Goal: Task Accomplishment & Management: Complete application form

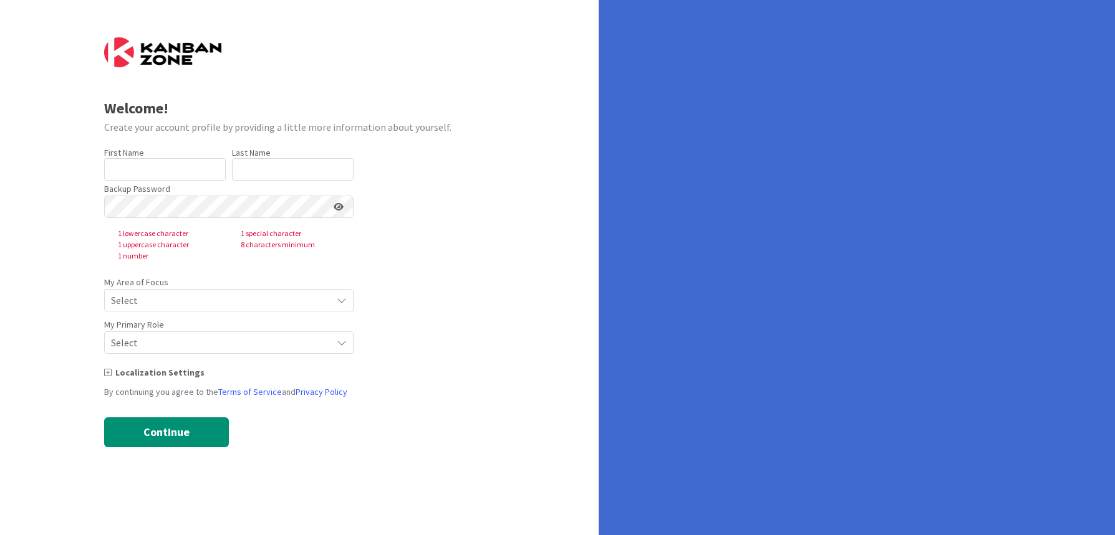
type input "[PERSON_NAME]"
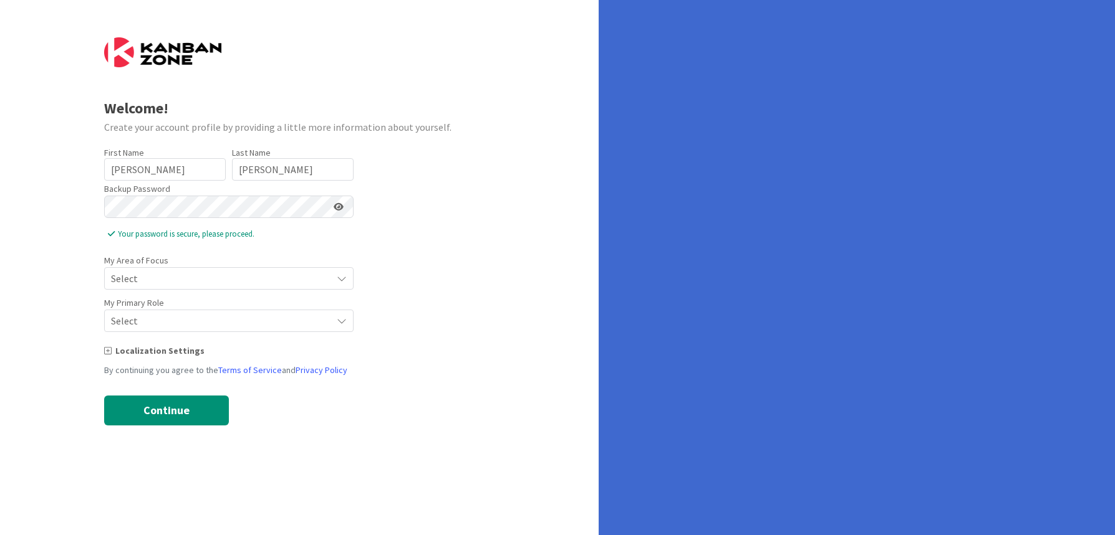
click at [155, 277] on span "Select" at bounding box center [218, 278] width 214 height 17
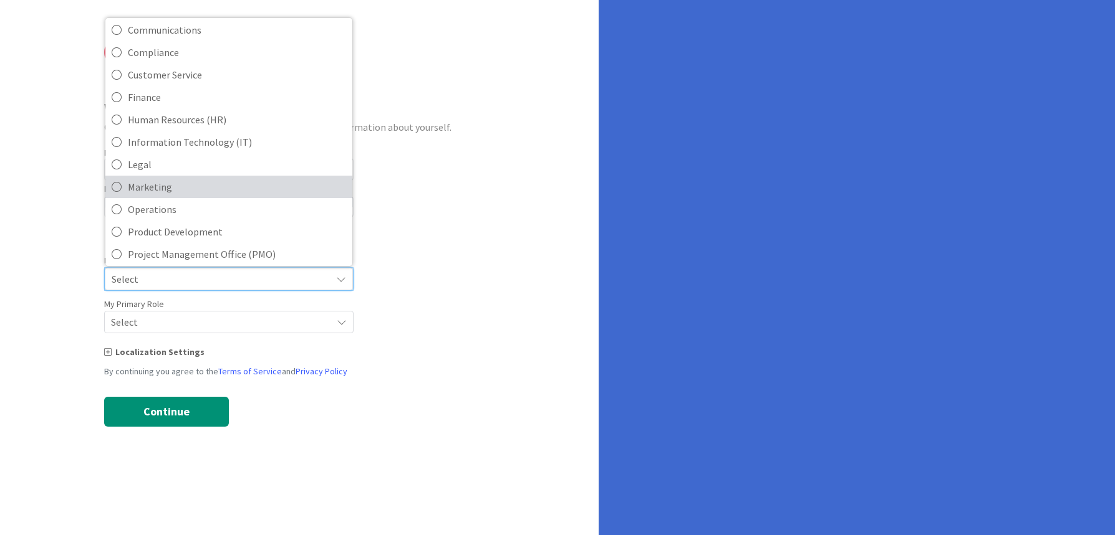
scroll to position [100, 0]
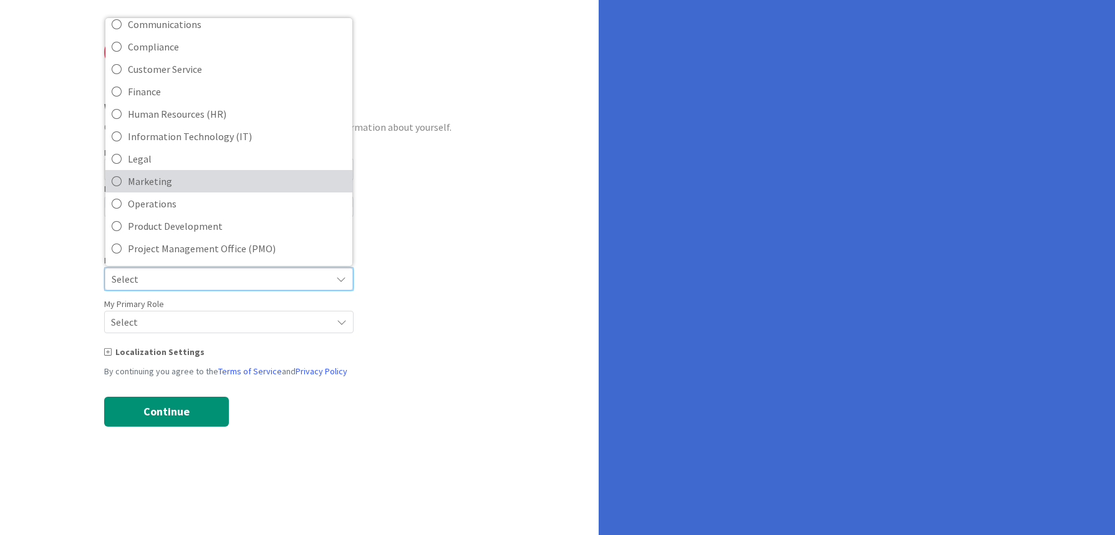
click at [116, 186] on icon at bounding box center [117, 181] width 10 height 19
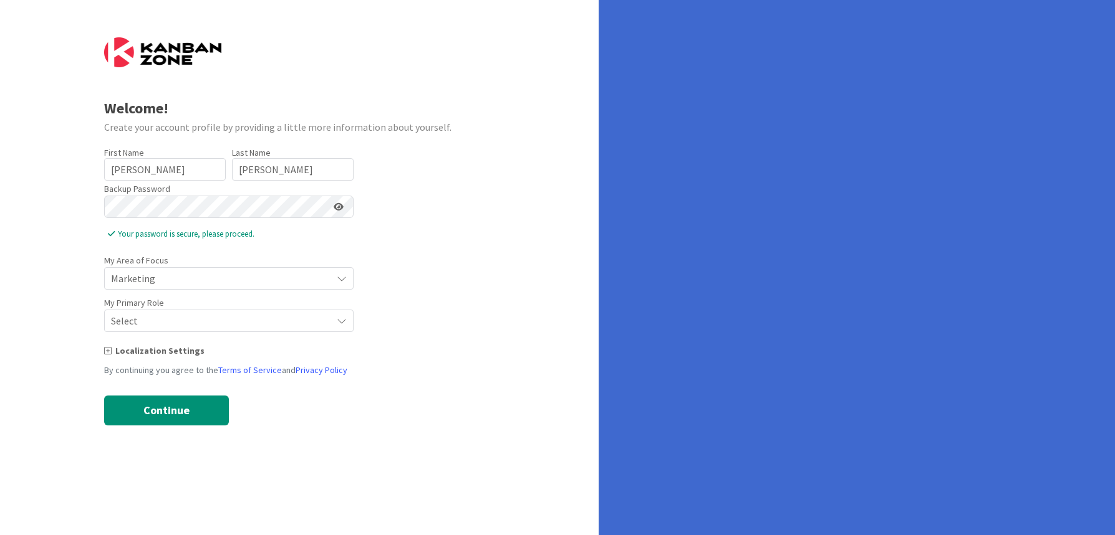
click at [340, 280] on icon at bounding box center [342, 279] width 10 height 10
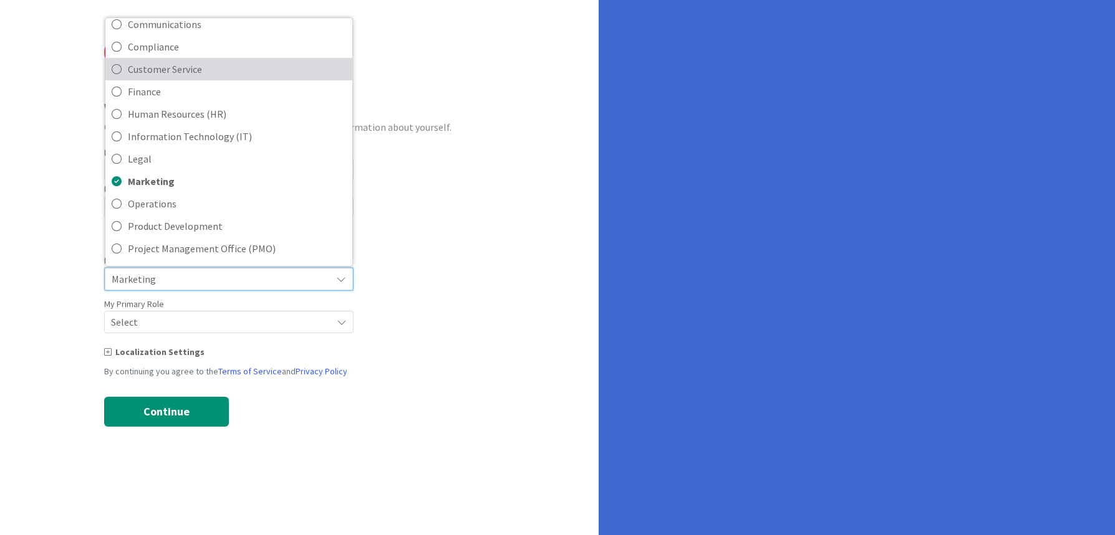
click at [115, 72] on icon at bounding box center [117, 69] width 10 height 19
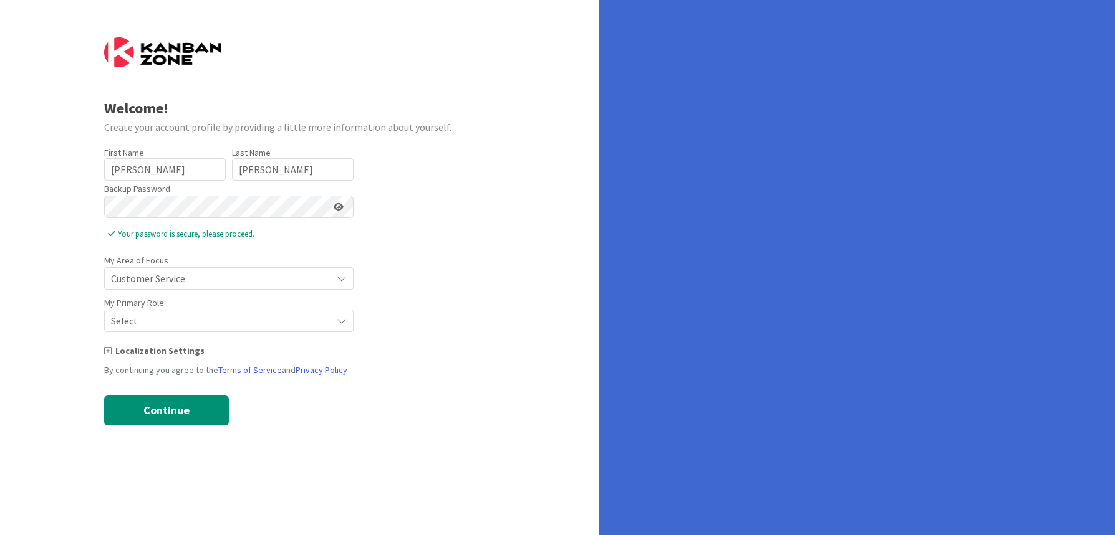
click at [337, 279] on icon at bounding box center [342, 279] width 10 height 10
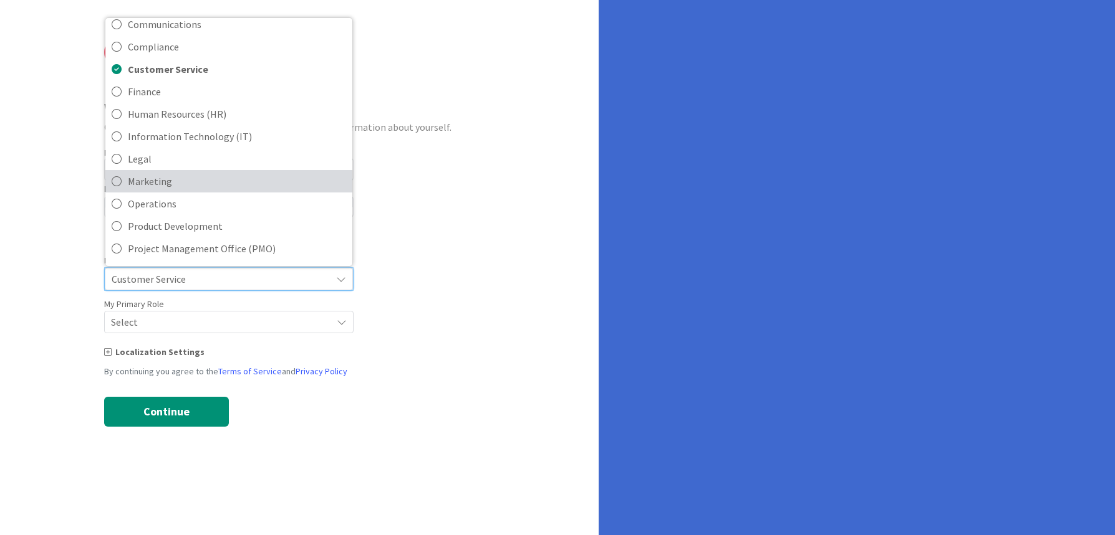
click at [118, 182] on icon at bounding box center [117, 181] width 10 height 19
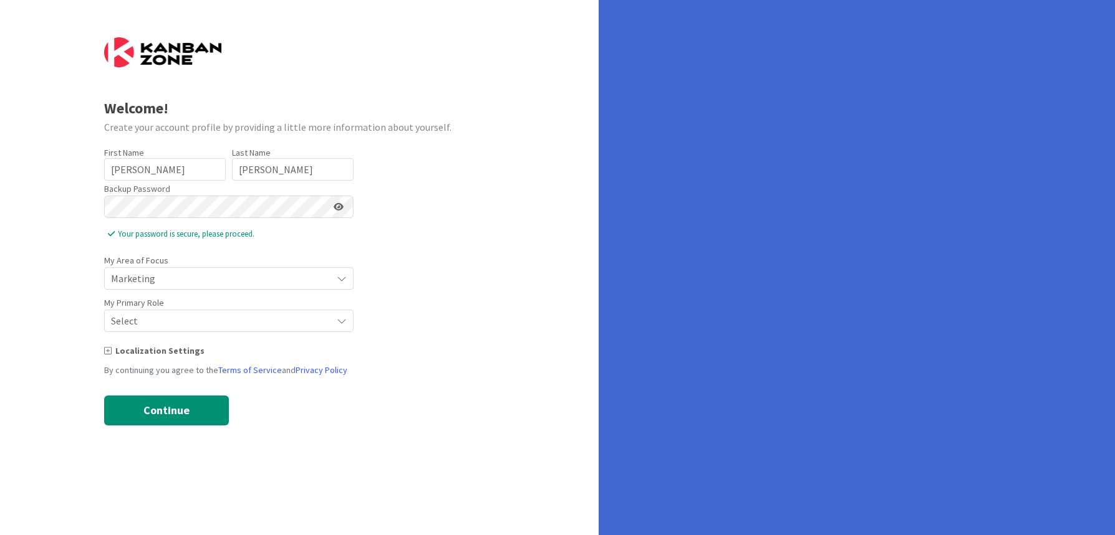
click at [342, 322] on icon at bounding box center [342, 321] width 10 height 10
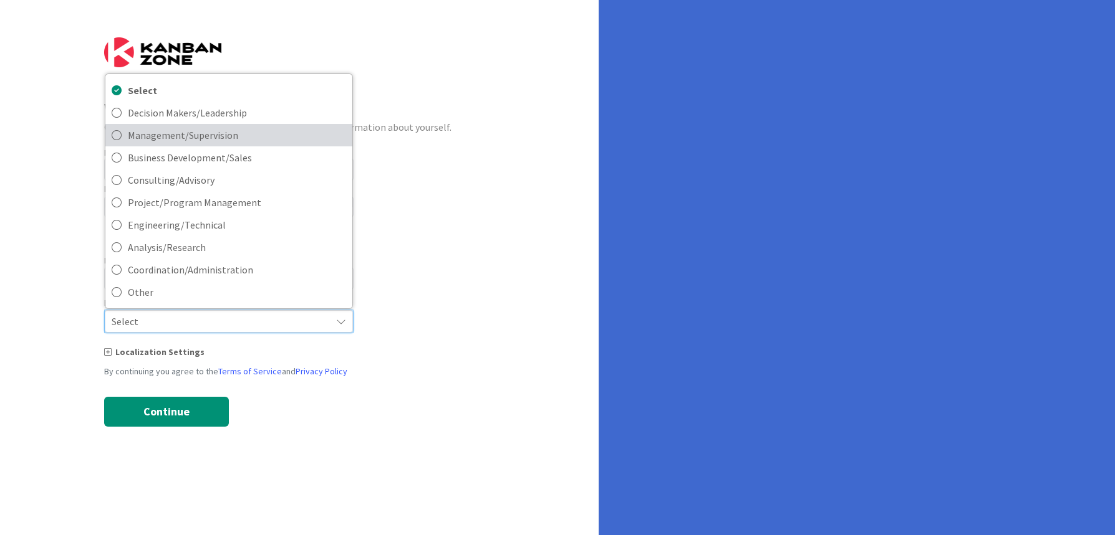
click at [114, 137] on icon at bounding box center [117, 135] width 10 height 19
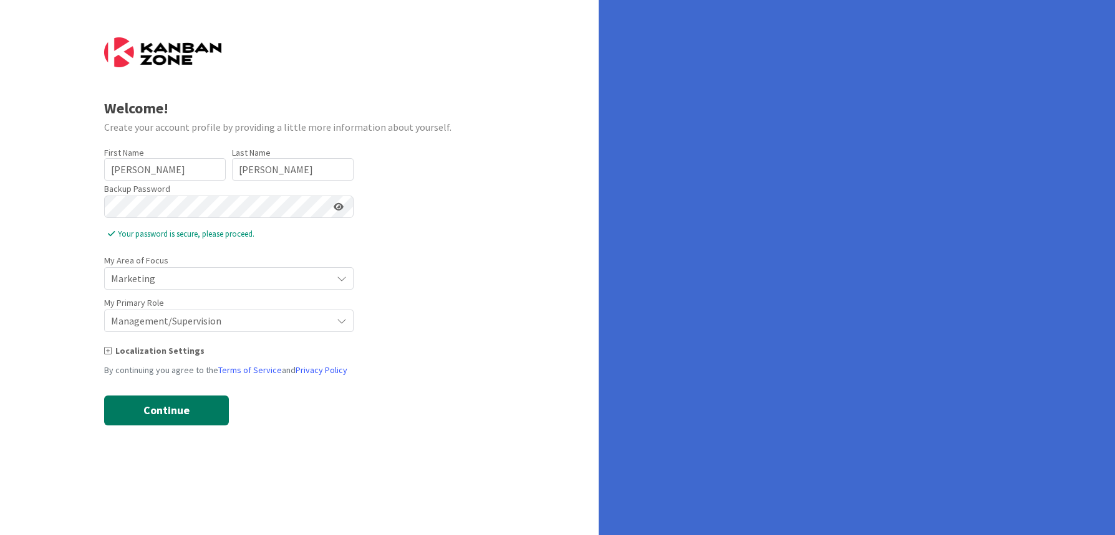
click at [171, 412] on button "Continue" at bounding box center [166, 411] width 125 height 30
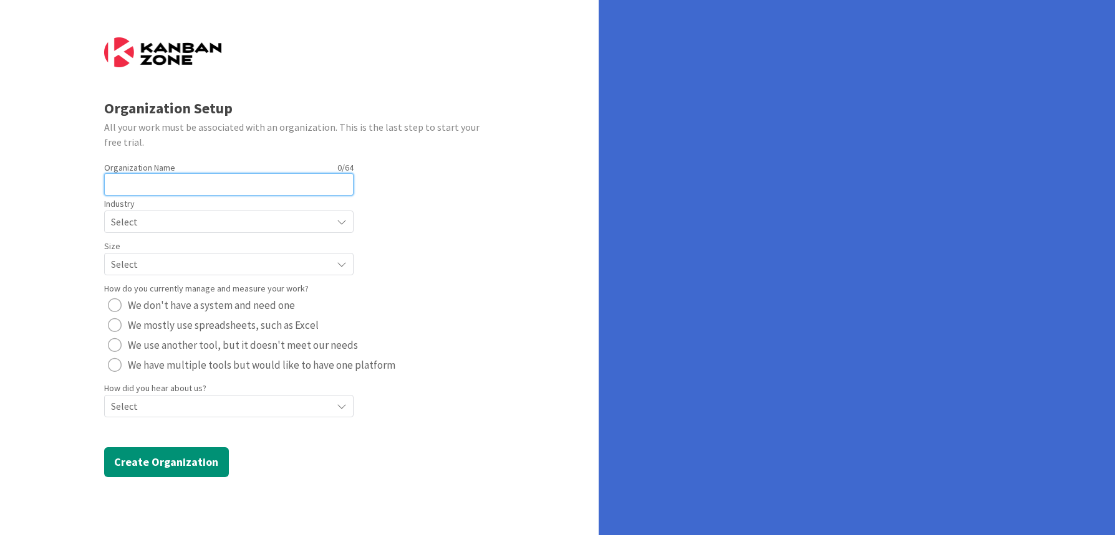
click at [189, 183] on input "text" at bounding box center [228, 184] width 249 height 22
type input "XL Maps"
click at [342, 224] on icon at bounding box center [342, 222] width 10 height 10
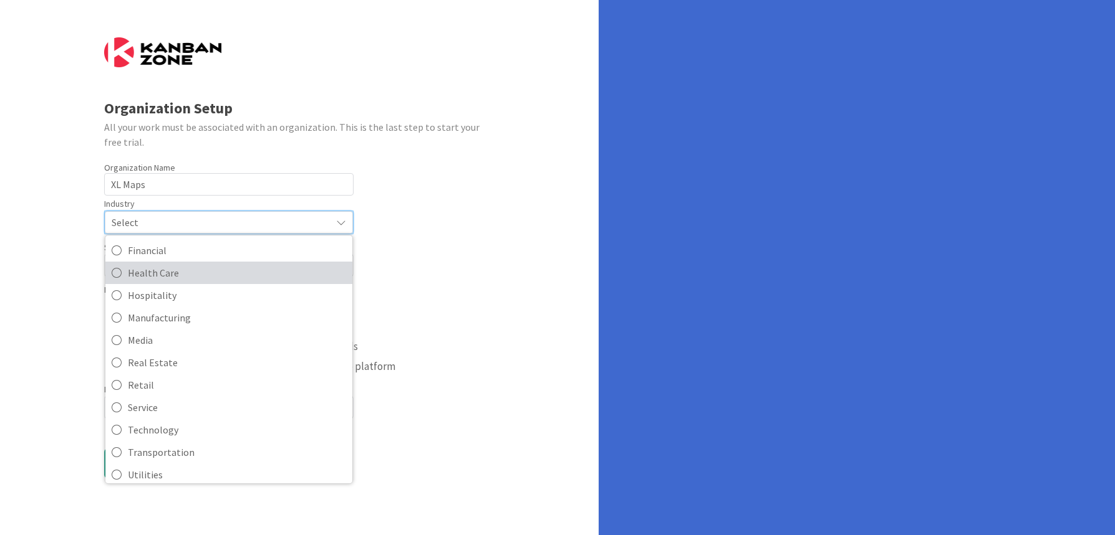
scroll to position [121, 0]
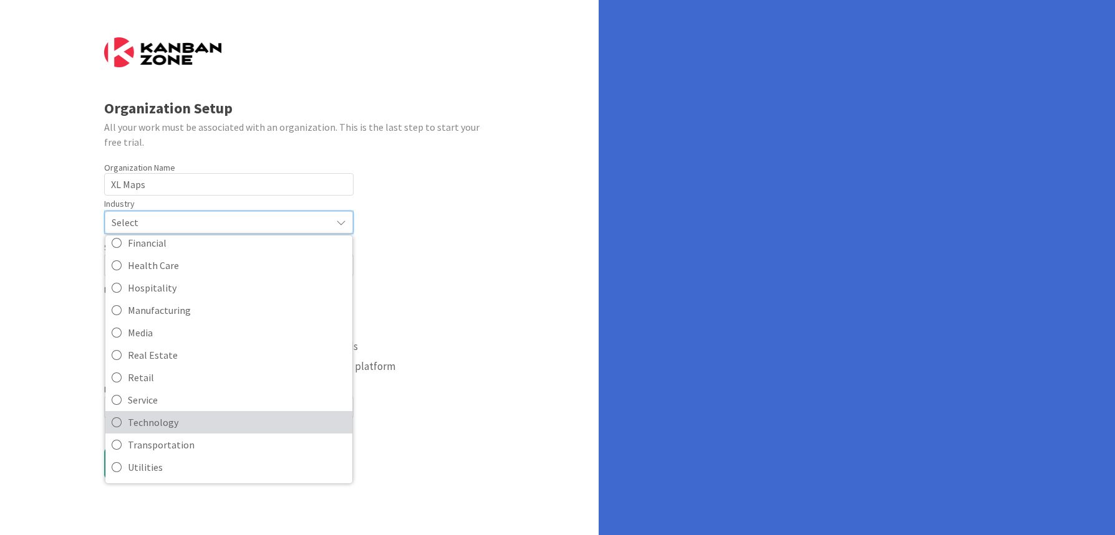
click at [120, 421] on icon at bounding box center [117, 422] width 10 height 19
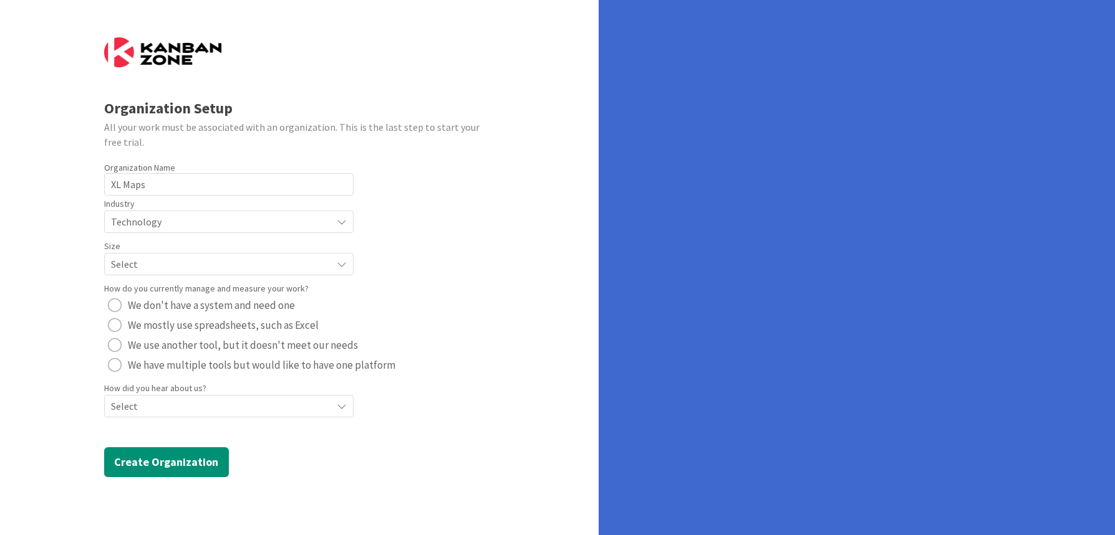
click at [118, 325] on div "radio" at bounding box center [115, 326] width 14 height 14
click at [117, 364] on div "radio" at bounding box center [115, 365] width 14 height 14
click at [116, 324] on div "radio" at bounding box center [115, 326] width 14 height 14
click at [345, 404] on icon at bounding box center [342, 406] width 10 height 10
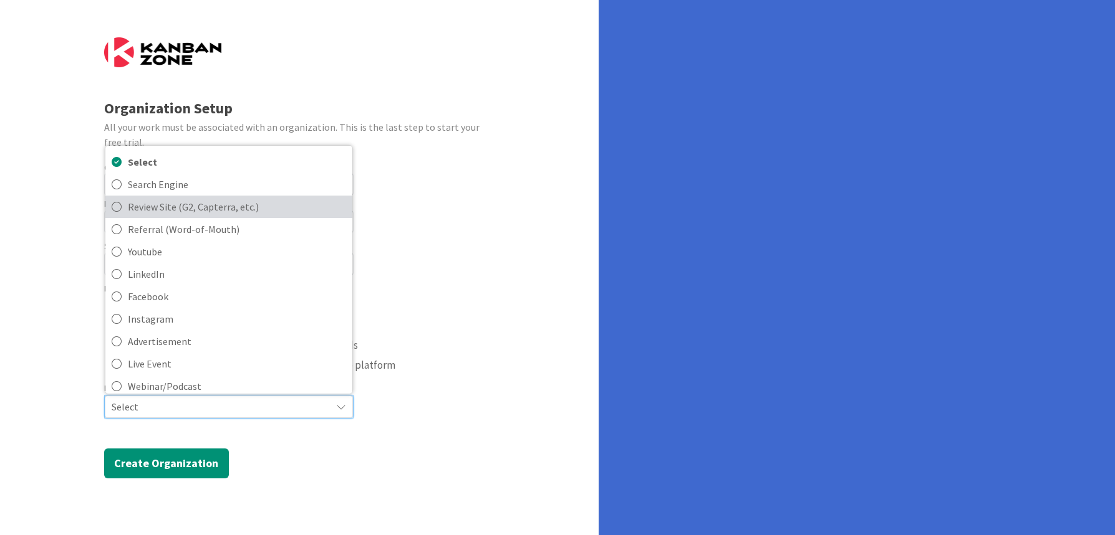
click at [119, 206] on icon at bounding box center [117, 207] width 10 height 19
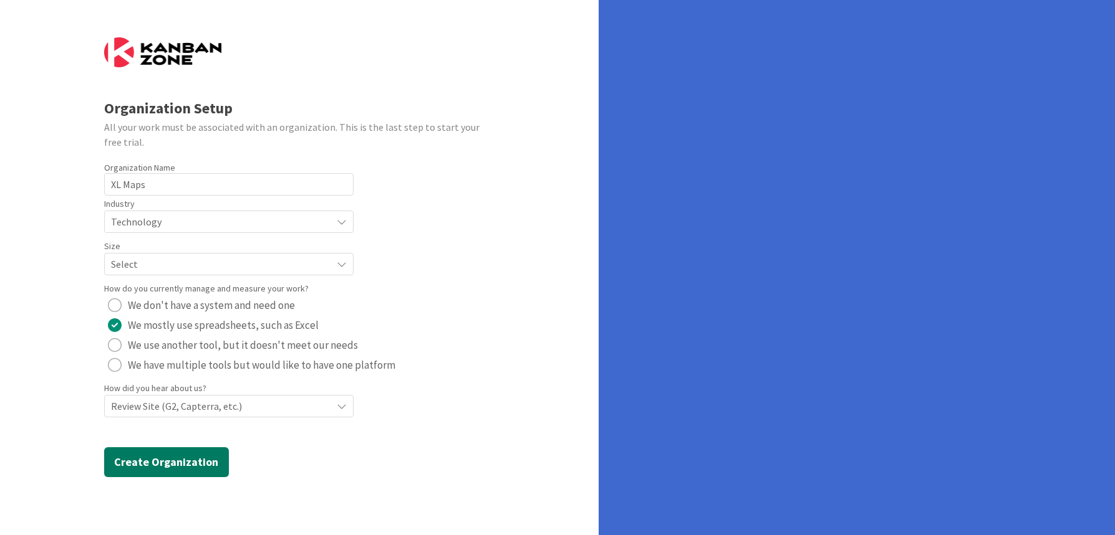
click at [149, 462] on button "Create Organization" at bounding box center [166, 463] width 125 height 30
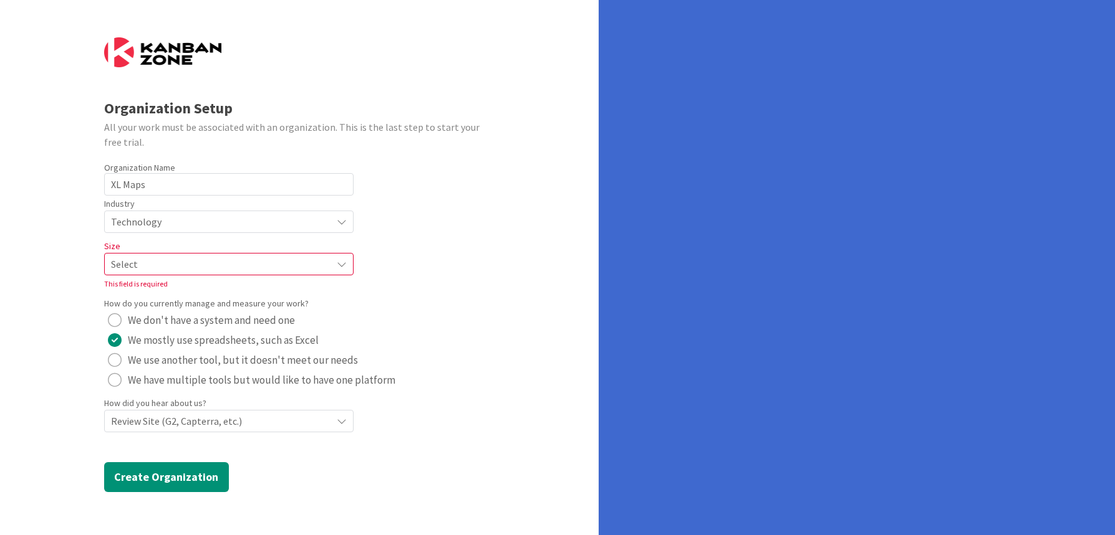
click at [339, 265] on icon at bounding box center [342, 264] width 10 height 10
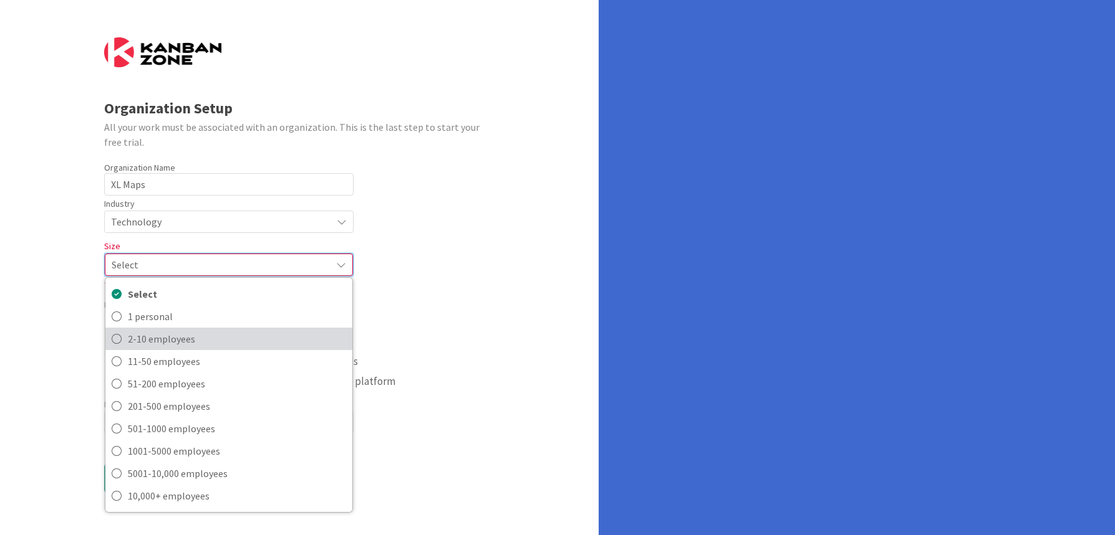
click at [118, 335] on icon at bounding box center [117, 339] width 10 height 19
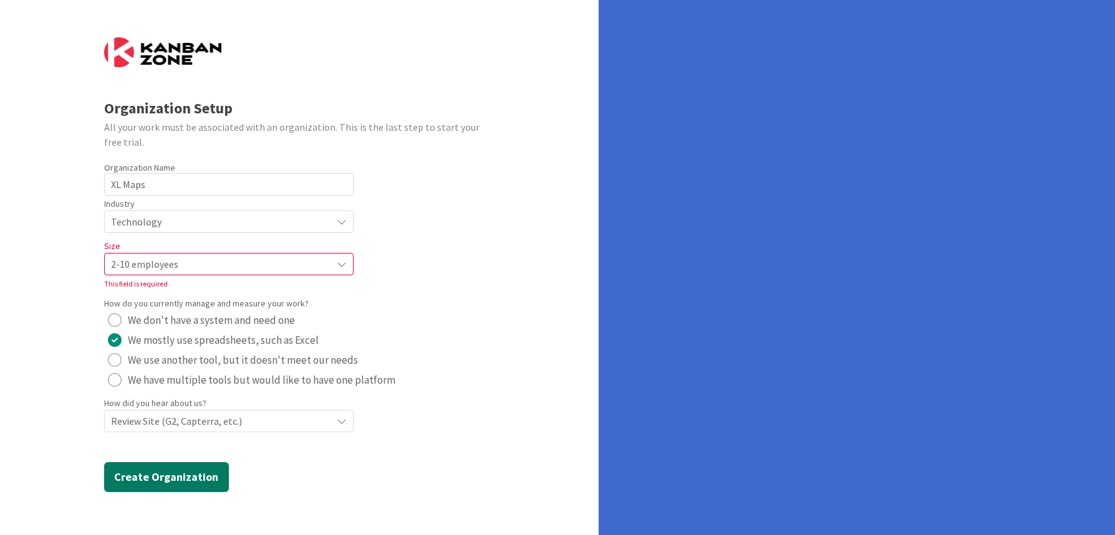
click at [169, 476] on button "Create Organization" at bounding box center [166, 478] width 125 height 30
